Goal: Transaction & Acquisition: Purchase product/service

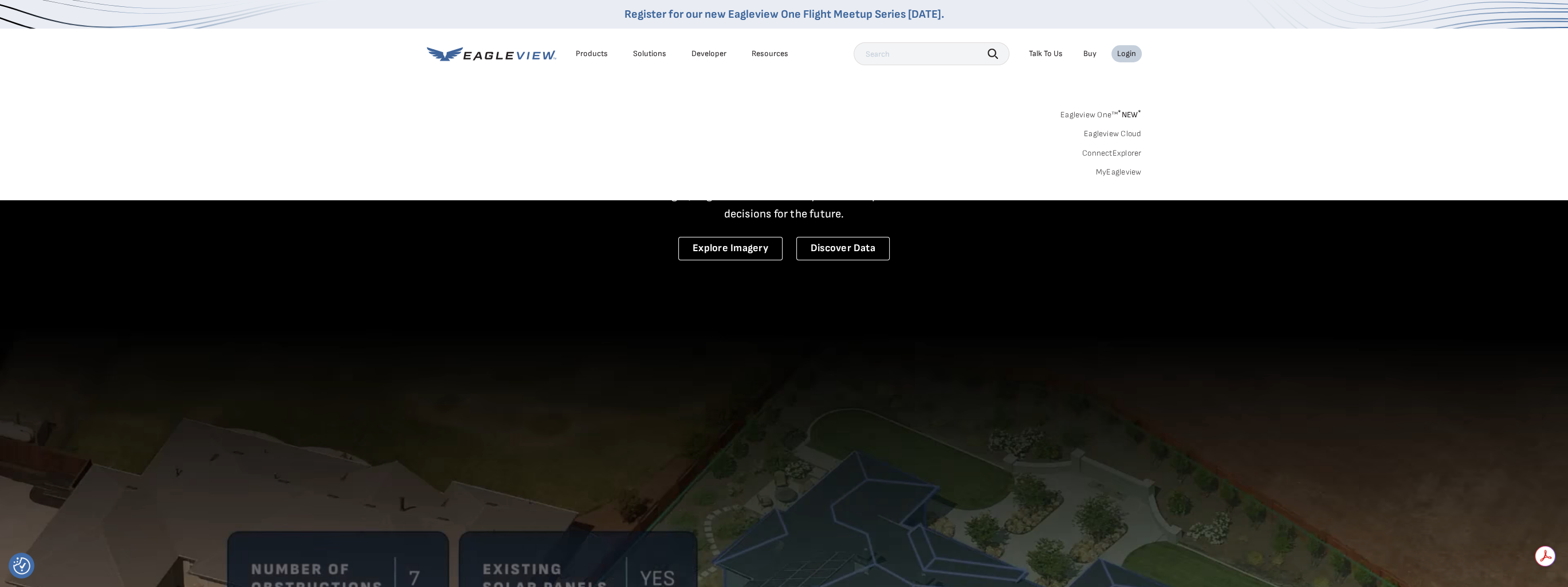
click at [1104, 169] on link "MyEagleview" at bounding box center [1119, 172] width 46 height 10
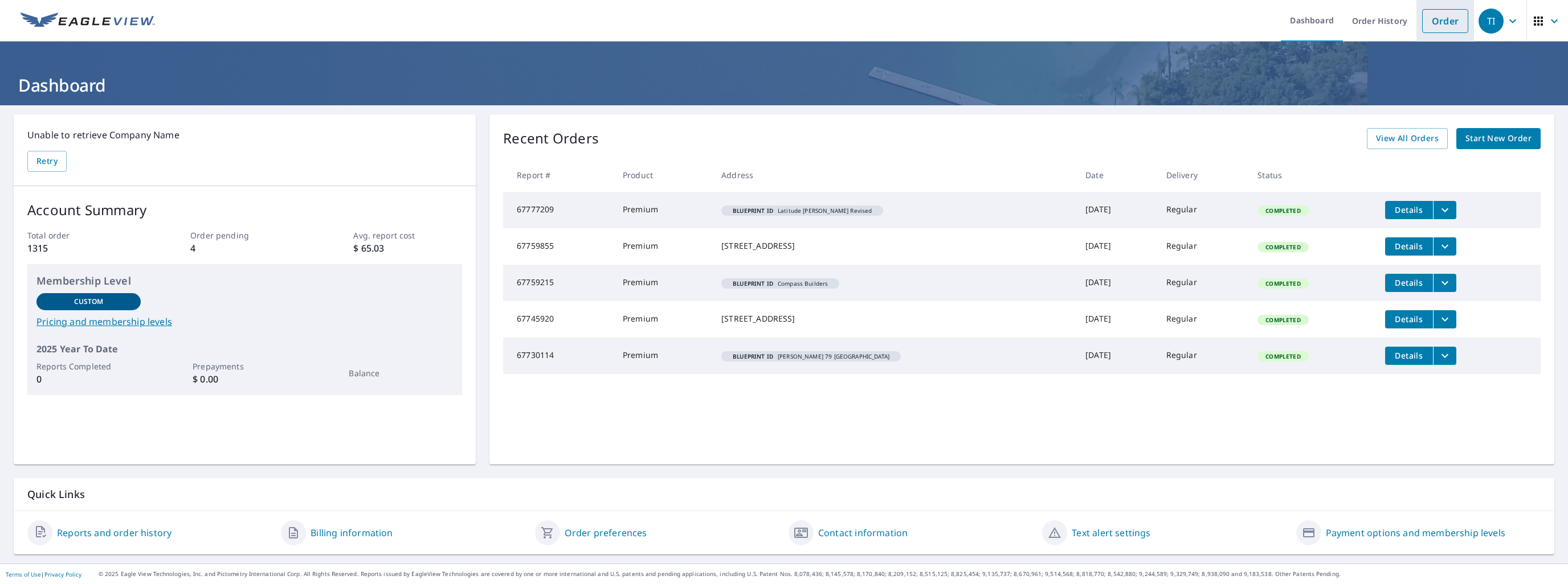
click at [1434, 27] on link "Order" at bounding box center [1445, 21] width 46 height 24
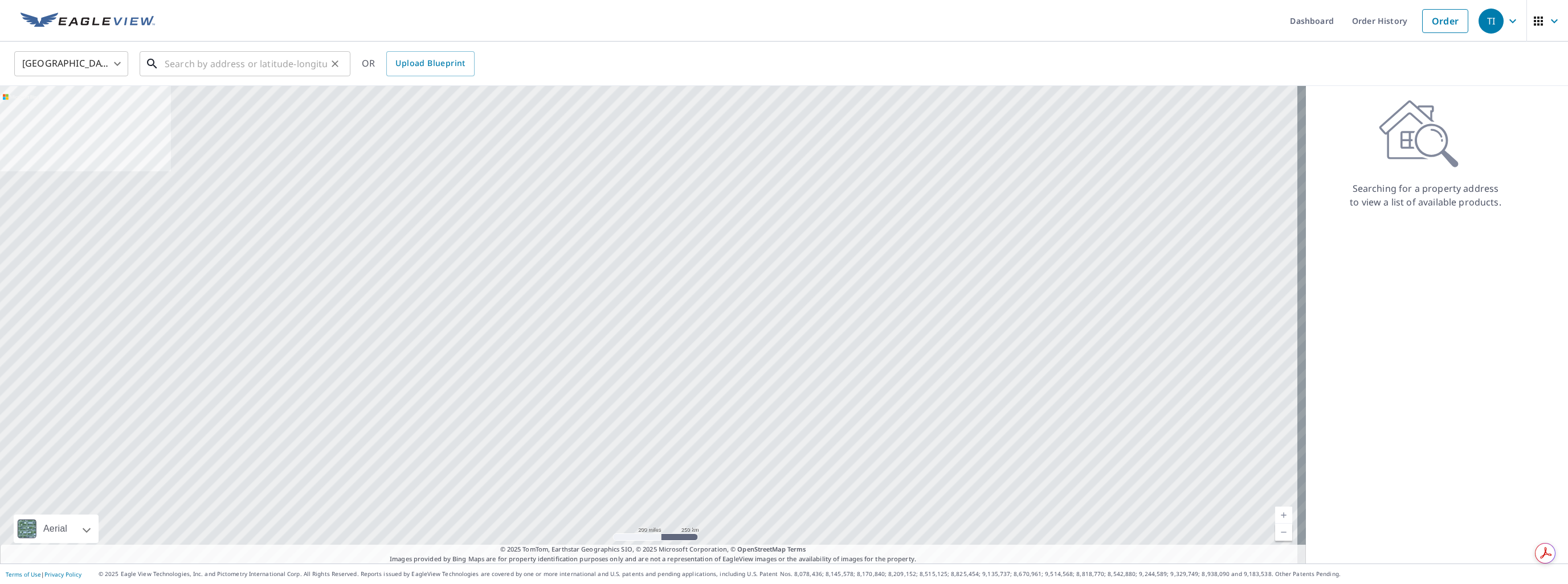
click at [203, 74] on input "text" at bounding box center [246, 64] width 163 height 32
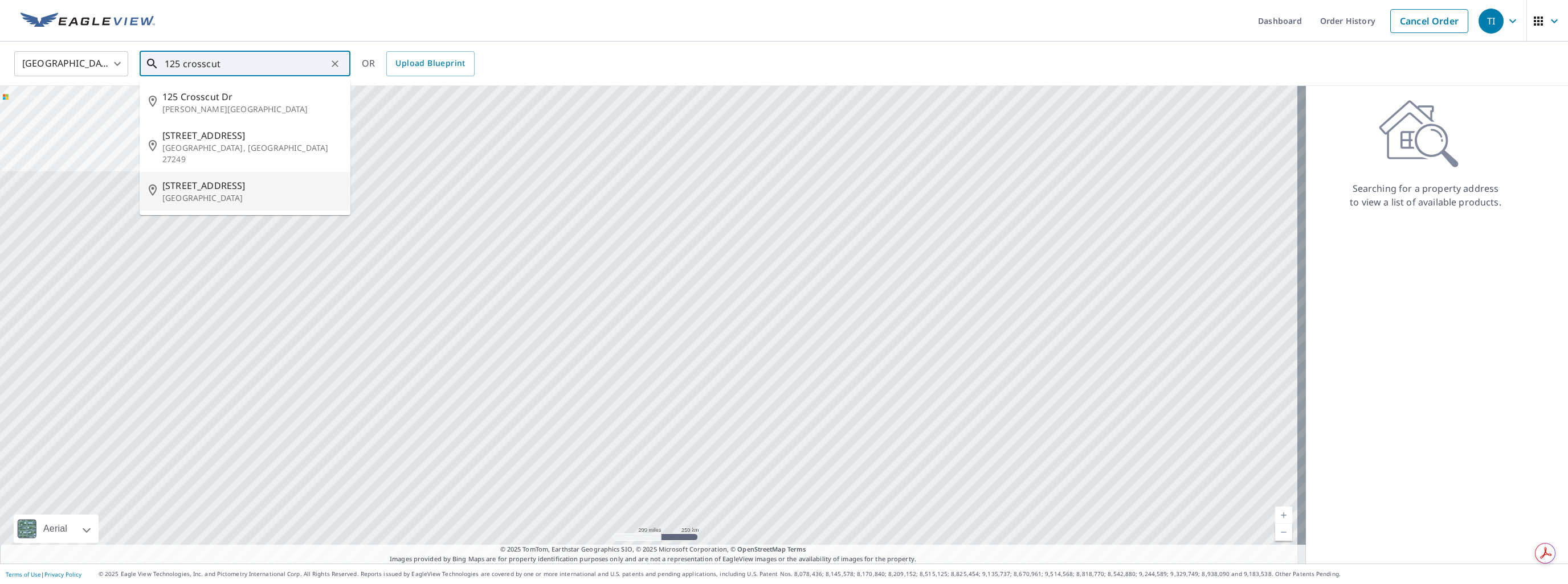
click at [217, 180] on span "[STREET_ADDRESS]" at bounding box center [252, 186] width 179 height 14
type input "[STREET_ADDRESS]"
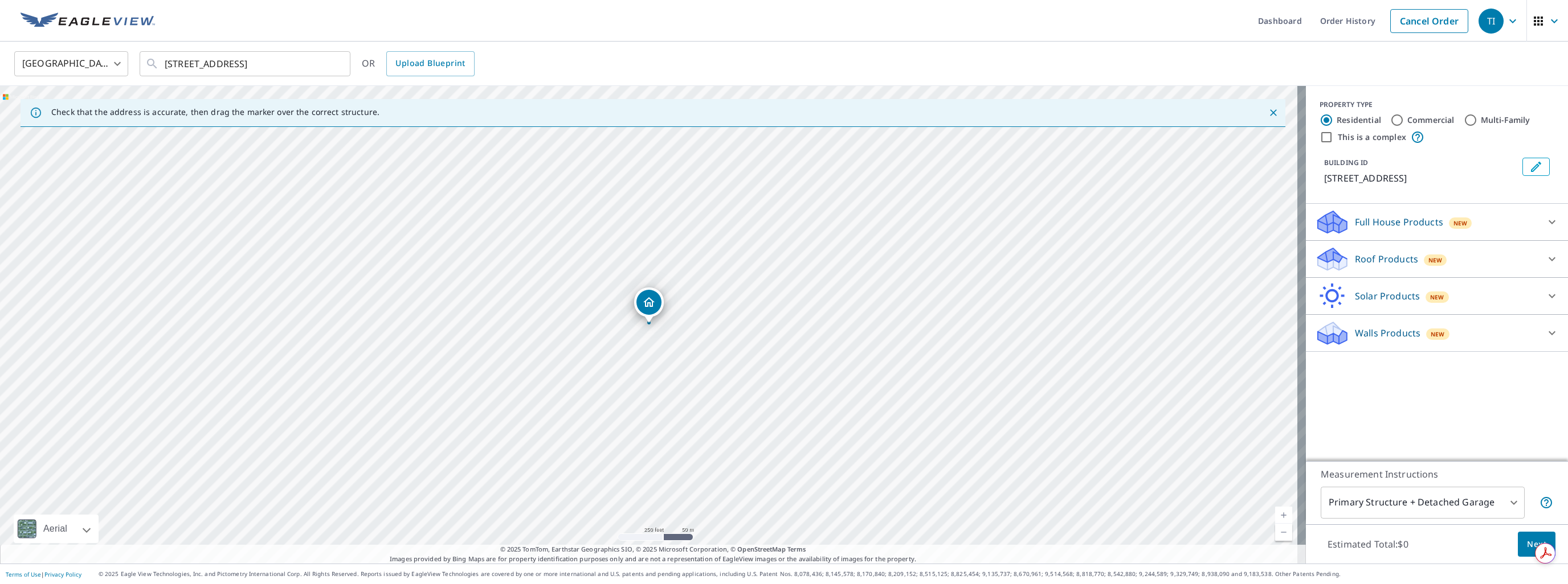
click at [1368, 246] on div "Roof Products New" at bounding box center [1427, 259] width 223 height 26
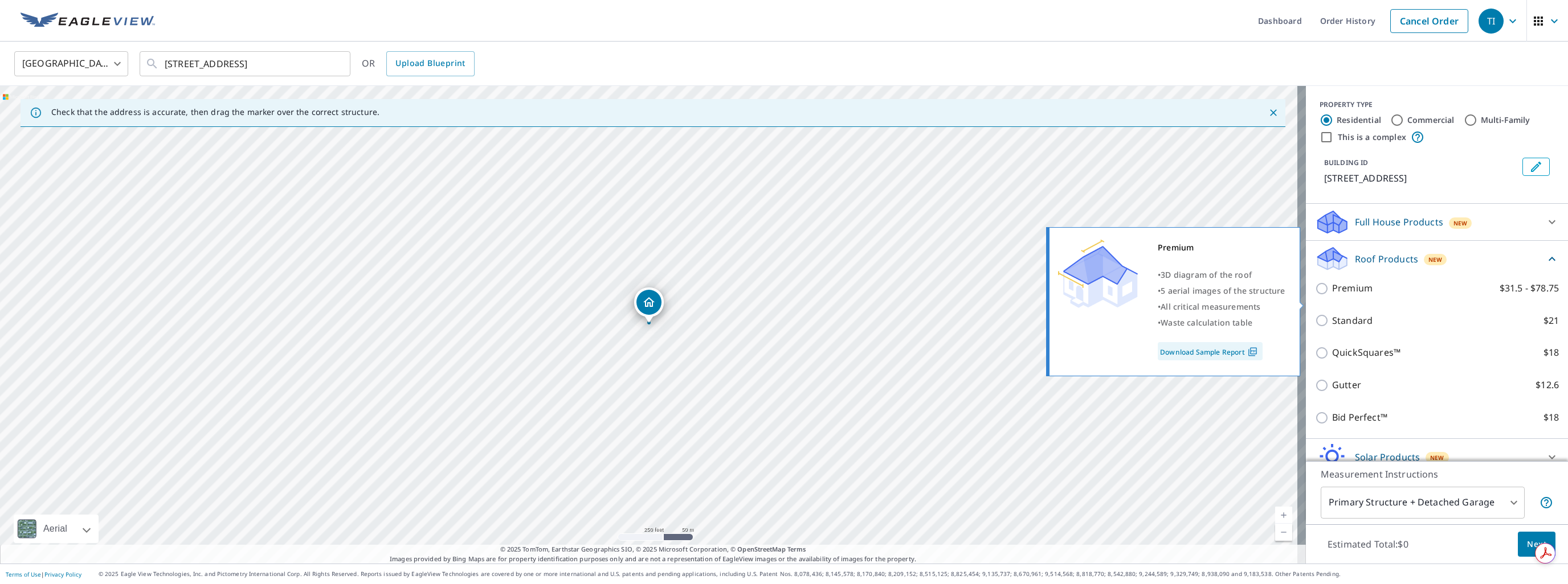
click at [1336, 296] on p "Premium" at bounding box center [1351, 288] width 40 height 15
click at [1332, 296] on input "Premium $31.5 - $78.75" at bounding box center [1323, 289] width 17 height 14
checkbox input "true"
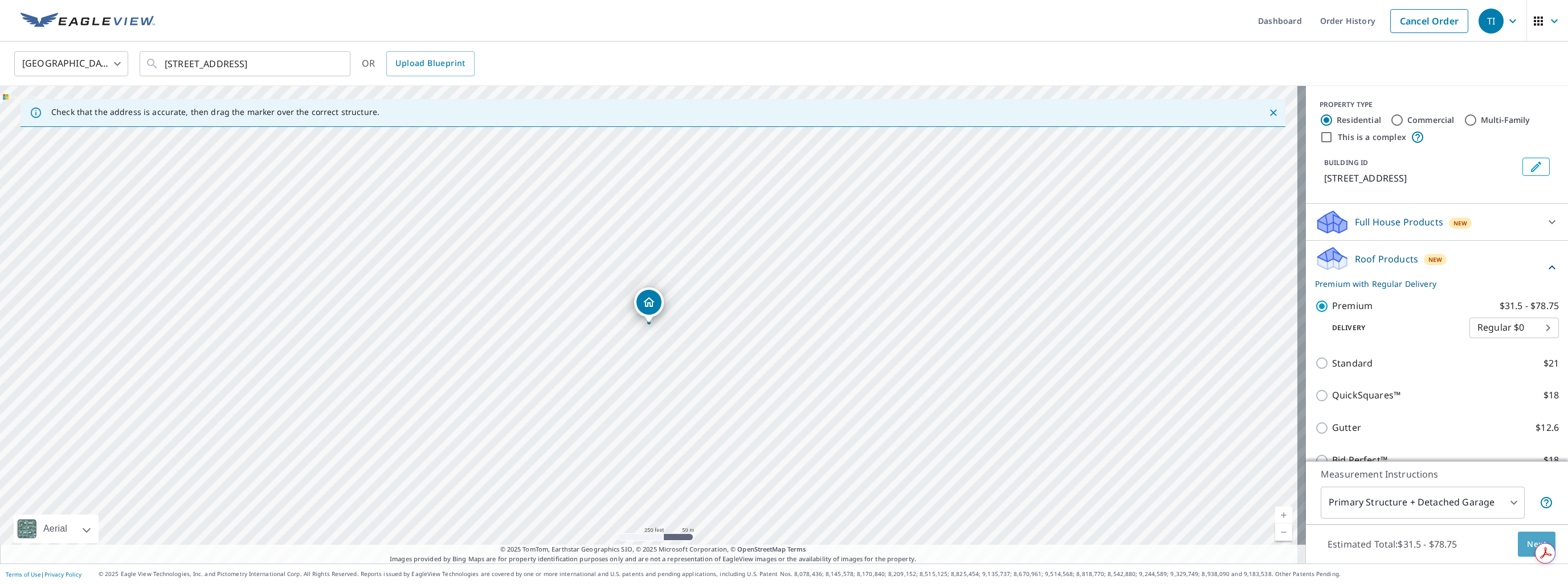
click at [1527, 540] on span "Next" at bounding box center [1537, 545] width 20 height 15
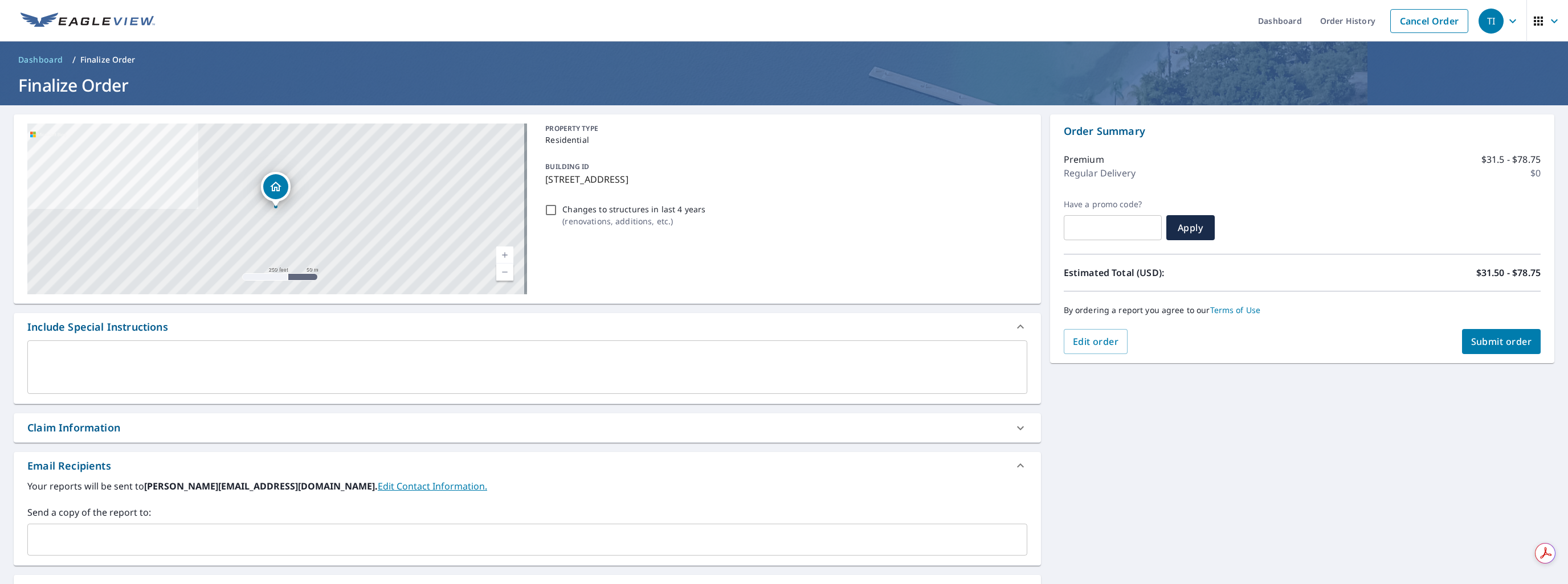
click at [1471, 340] on span "Submit order" at bounding box center [1501, 341] width 61 height 13
